Goal: Navigation & Orientation: Find specific page/section

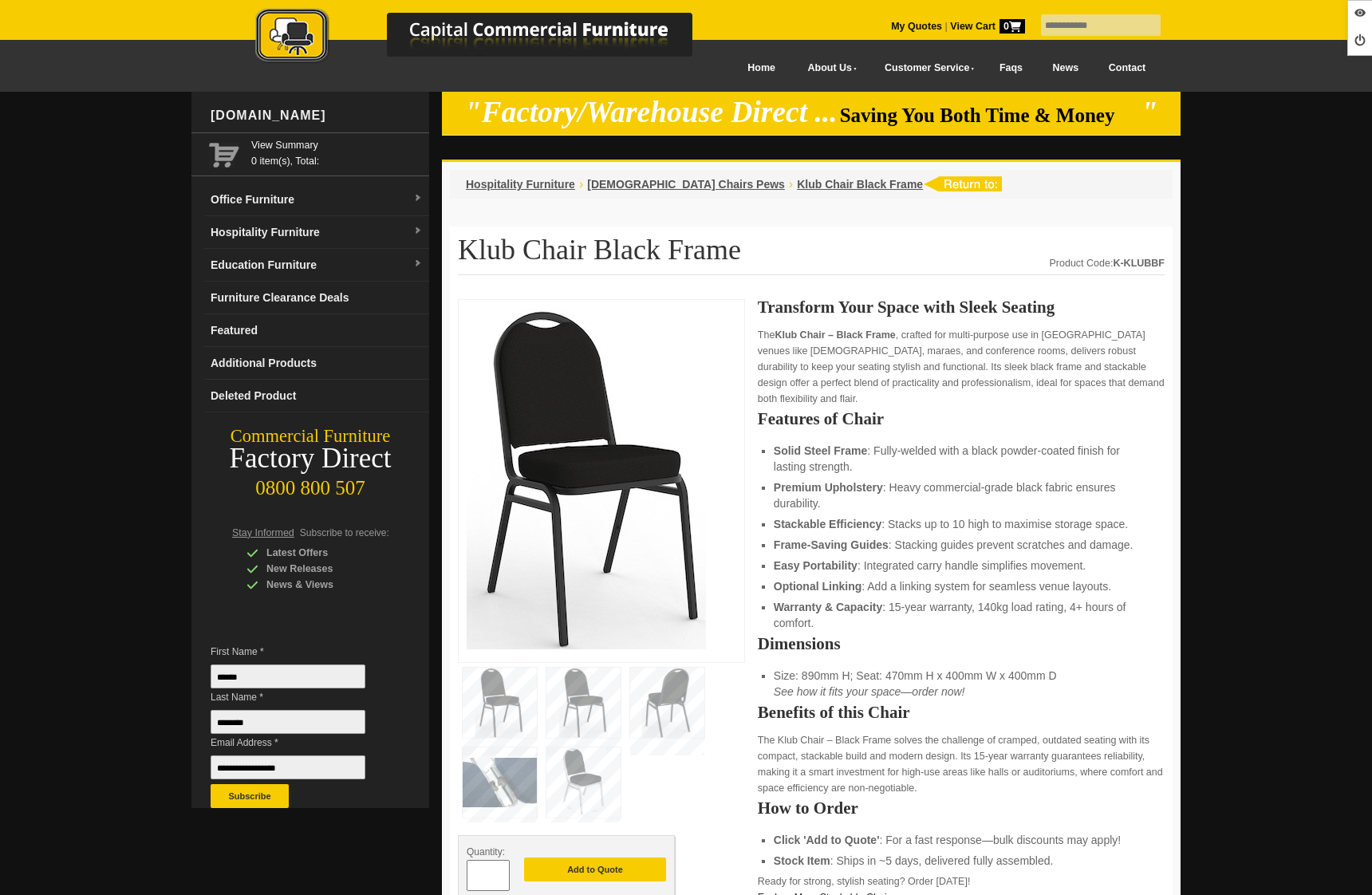
click at [277, 193] on link "Office Furniture" at bounding box center [317, 200] width 225 height 33
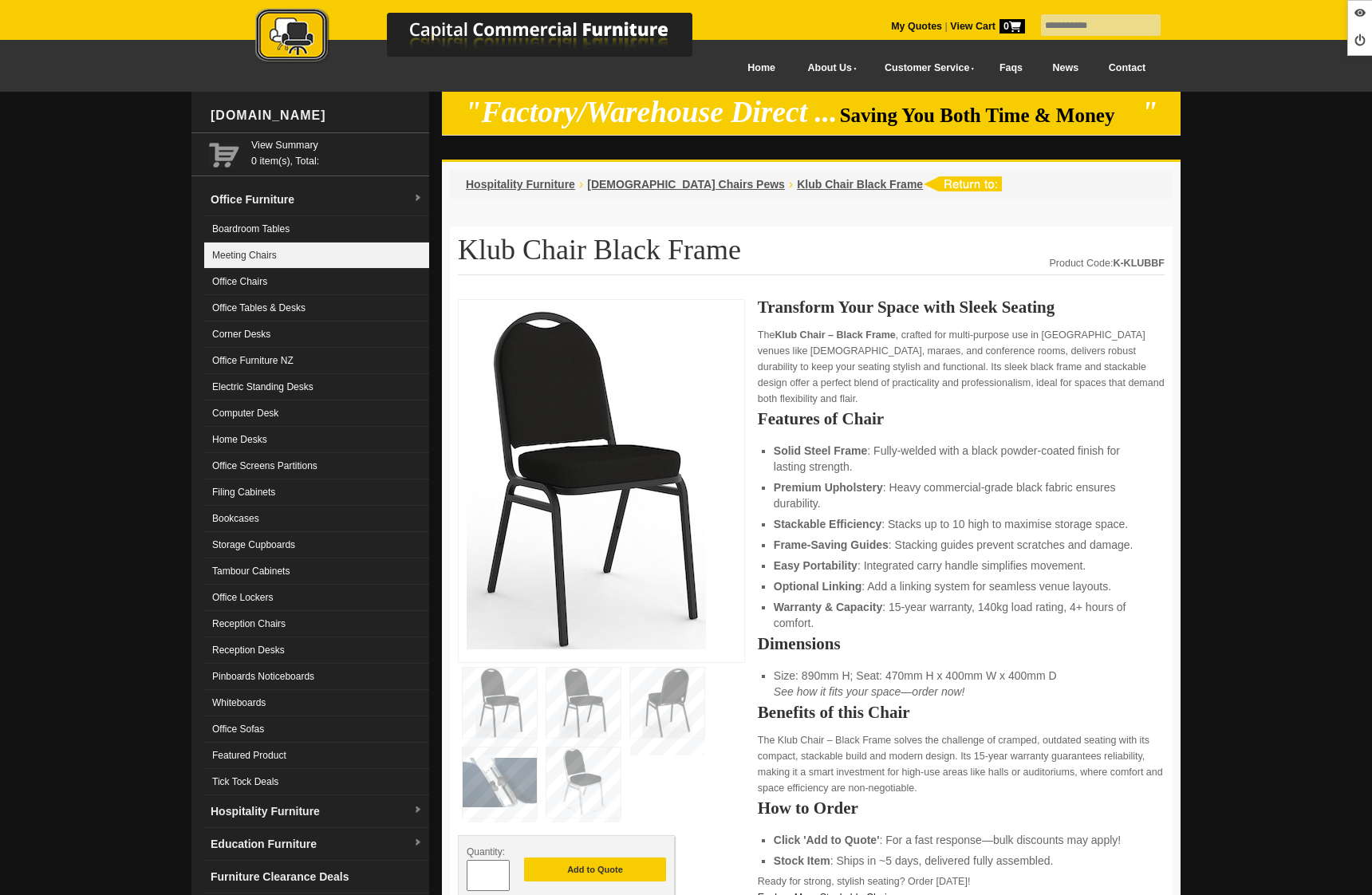
click at [276, 257] on link "Meeting Chairs" at bounding box center [317, 255] width 225 height 26
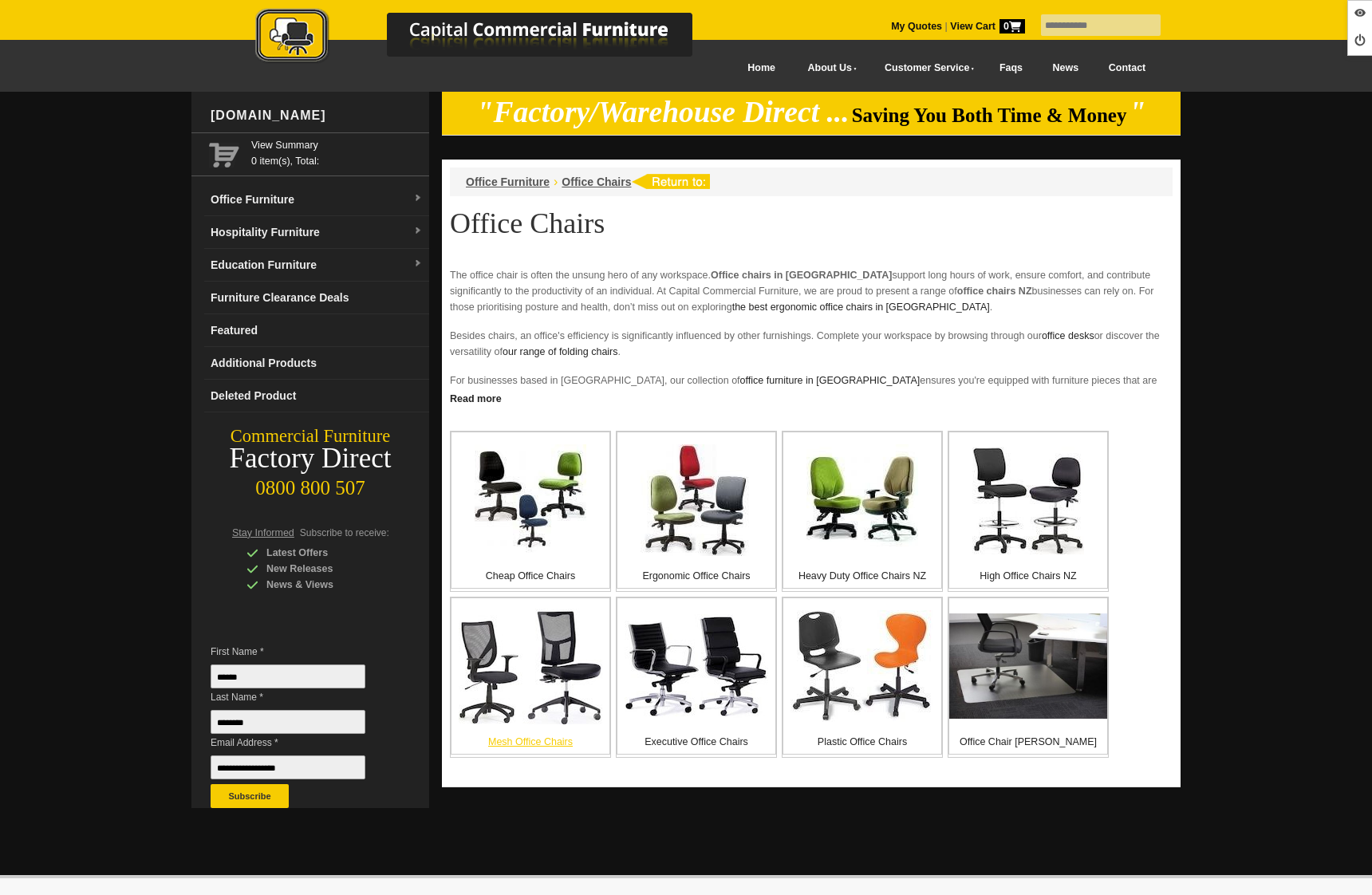
click at [521, 695] on img at bounding box center [530, 666] width 143 height 116
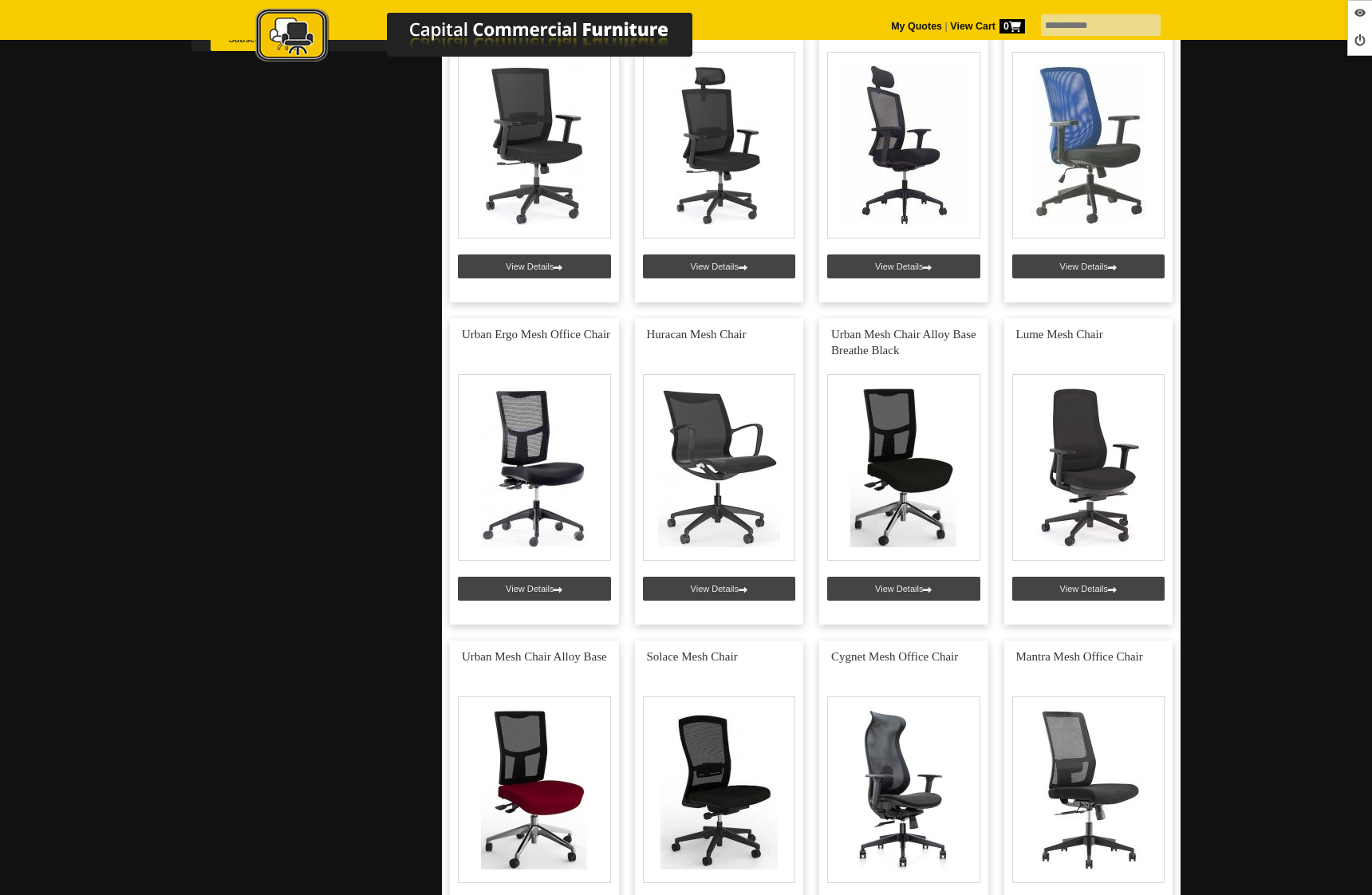
scroll to position [786, 0]
